Goal: Obtain resource: Download file/media

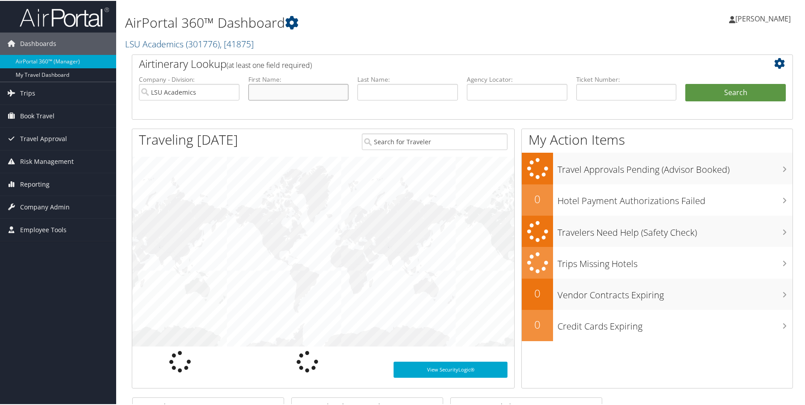
click at [302, 93] on input "text" at bounding box center [299, 91] width 101 height 17
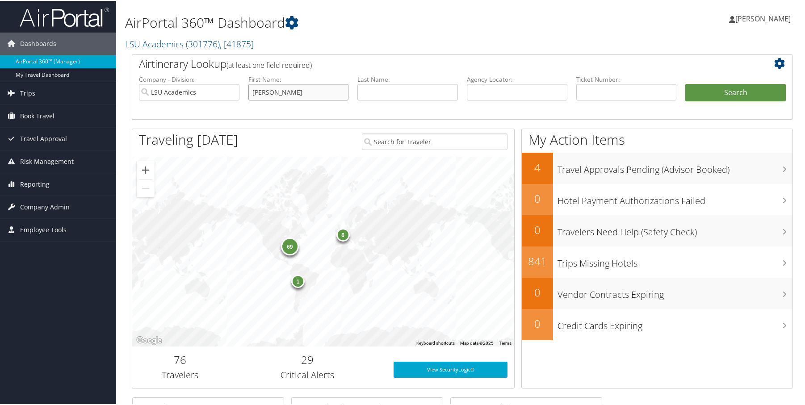
type input "Kiersten"
type input "H"
type input "Boss"
click at [686, 83] on button "Search" at bounding box center [736, 92] width 101 height 18
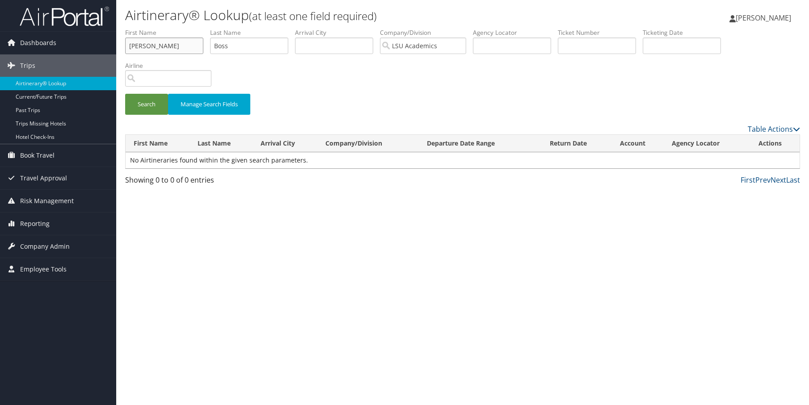
click at [177, 46] on input "[PERSON_NAME]" at bounding box center [164, 46] width 78 height 17
click at [149, 106] on button "Search" at bounding box center [146, 104] width 43 height 21
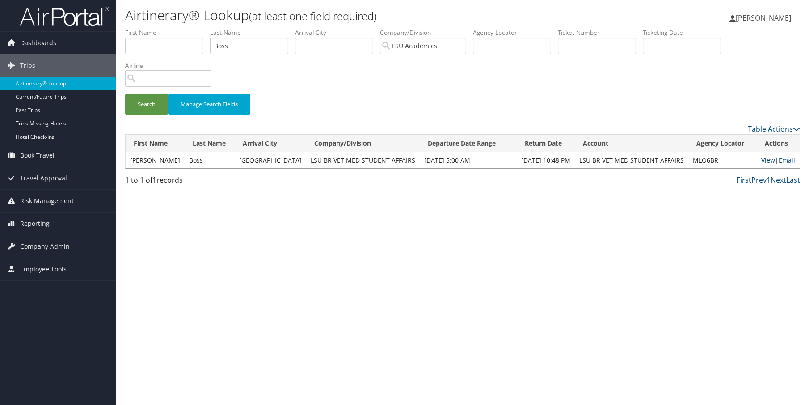
click at [767, 160] on link "View" at bounding box center [768, 160] width 14 height 8
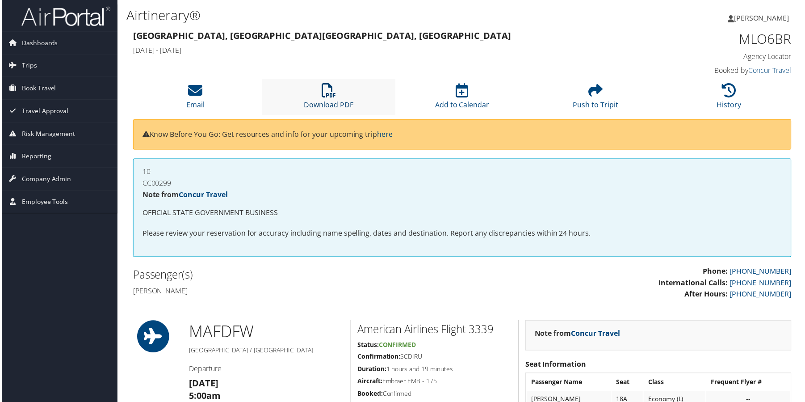
click at [307, 103] on link "Download PDF" at bounding box center [329, 98] width 50 height 21
